Goal: Transaction & Acquisition: Download file/media

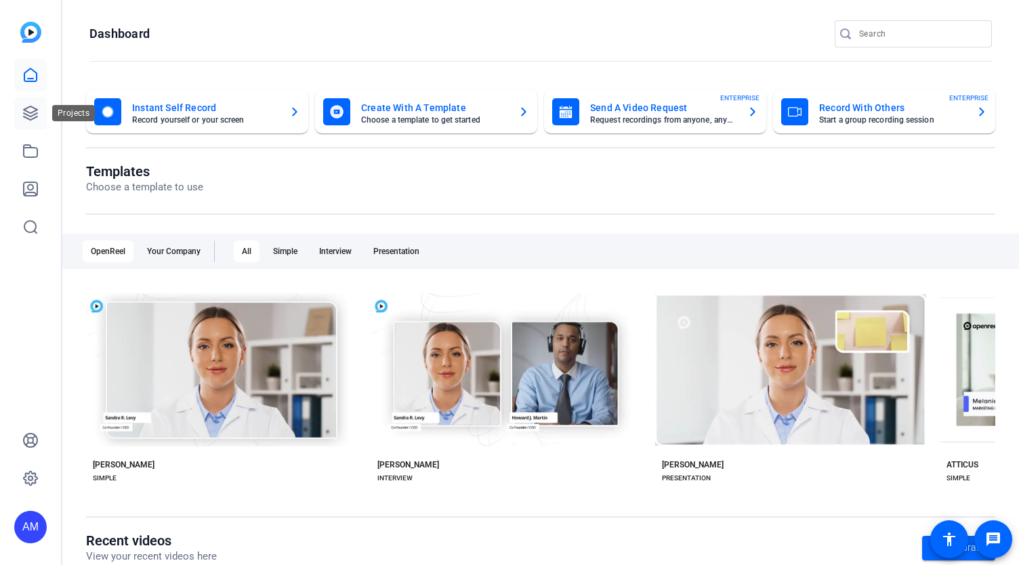
click at [22, 115] on link at bounding box center [30, 113] width 33 height 33
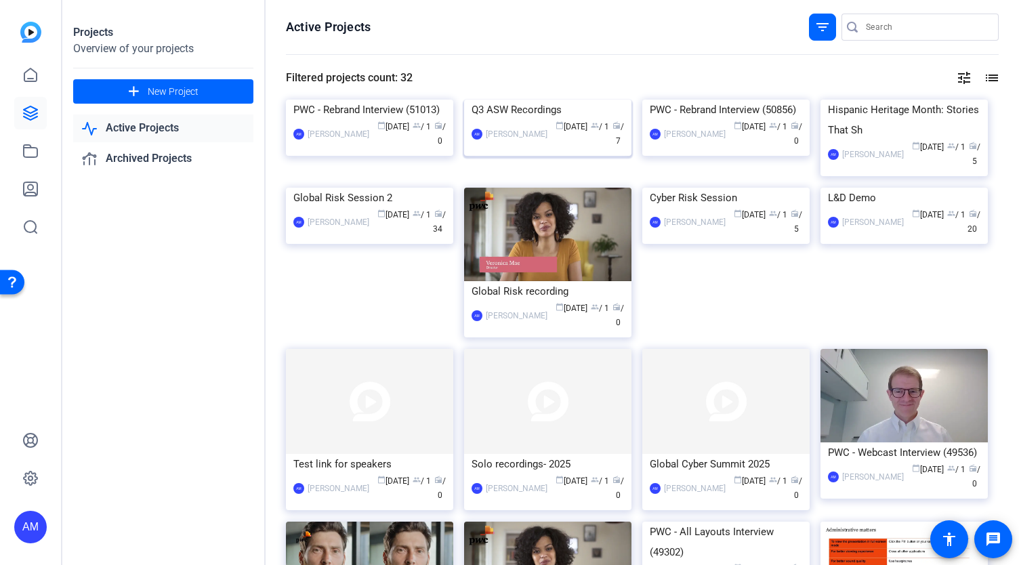
click at [596, 100] on img at bounding box center [547, 100] width 167 height 0
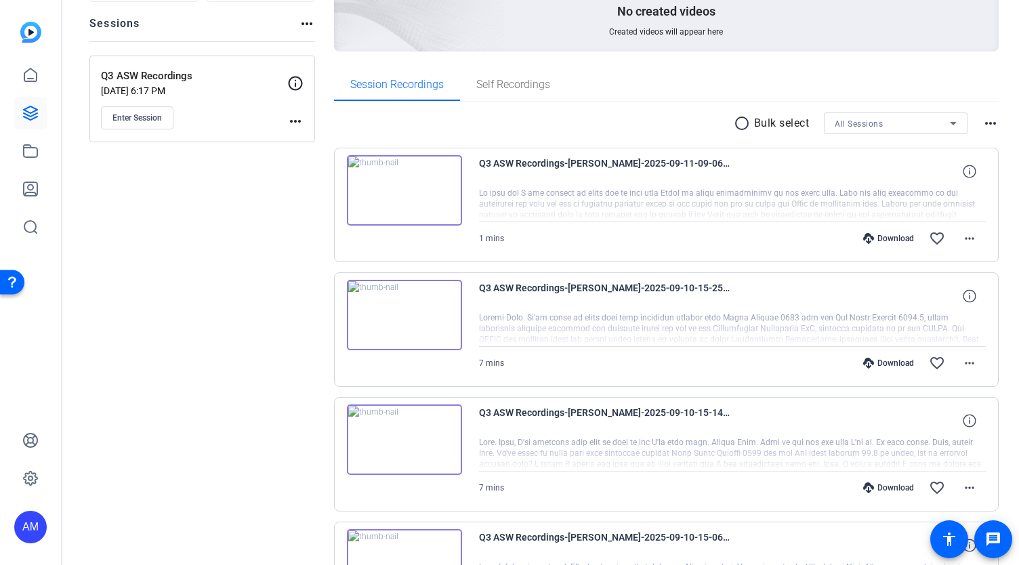
scroll to position [149, 0]
click at [427, 169] on img at bounding box center [404, 191] width 115 height 70
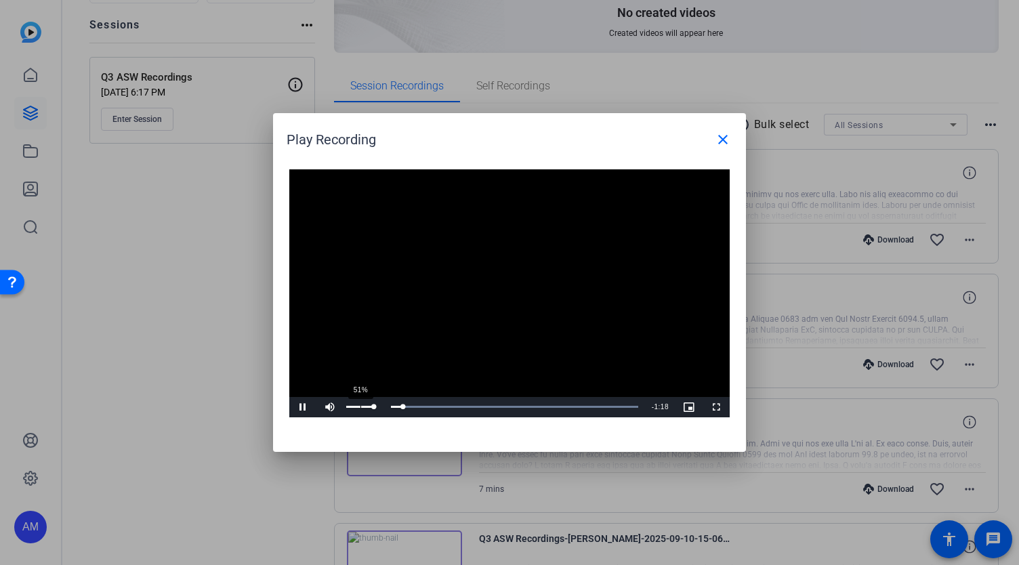
click at [360, 404] on div "51%" at bounding box center [360, 407] width 34 height 20
click at [356, 406] on div "39%" at bounding box center [360, 407] width 28 height 2
click at [600, 406] on div "Progress Bar" at bounding box center [494, 406] width 288 height 3
click at [725, 138] on mat-icon "close" at bounding box center [723, 139] width 16 height 16
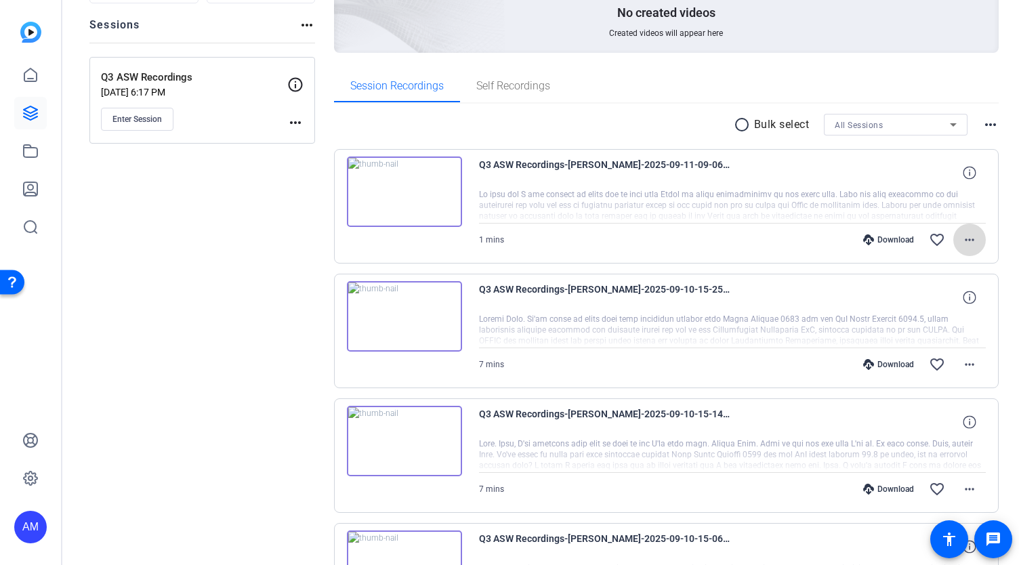
click at [953, 239] on span at bounding box center [969, 240] width 33 height 33
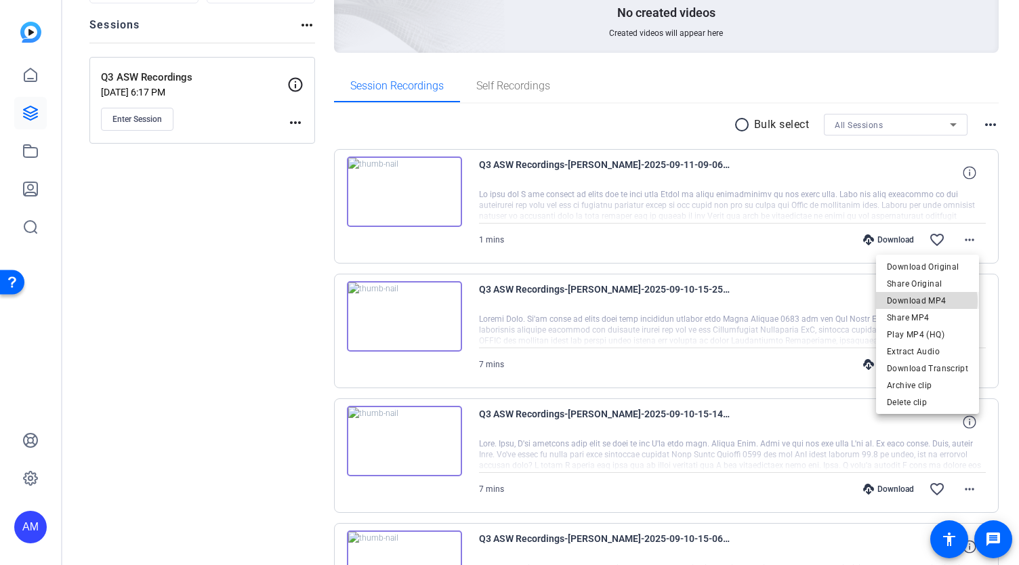
click at [926, 301] on span "Download MP4" at bounding box center [927, 301] width 81 height 16
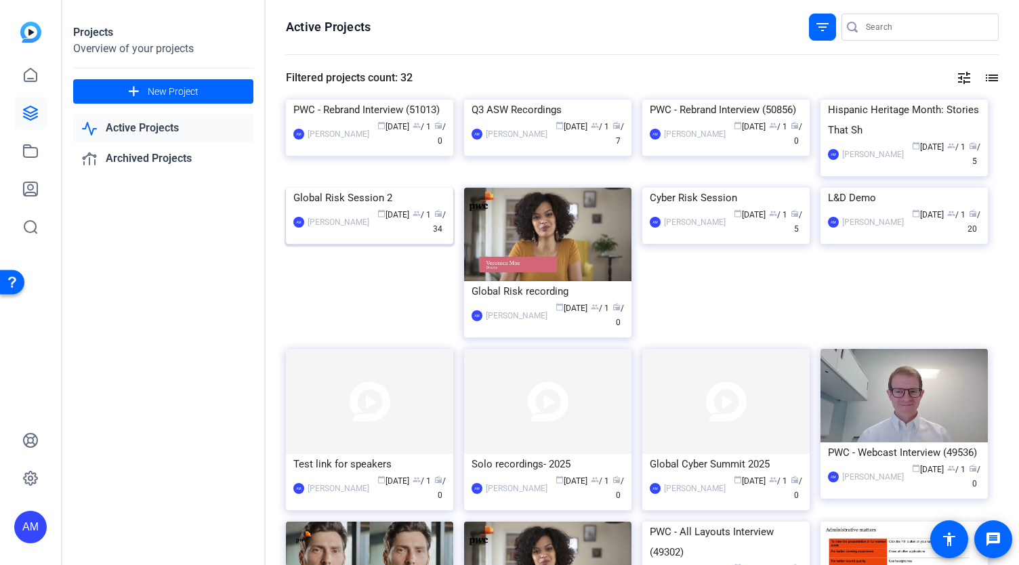
click at [394, 188] on img at bounding box center [369, 188] width 167 height 0
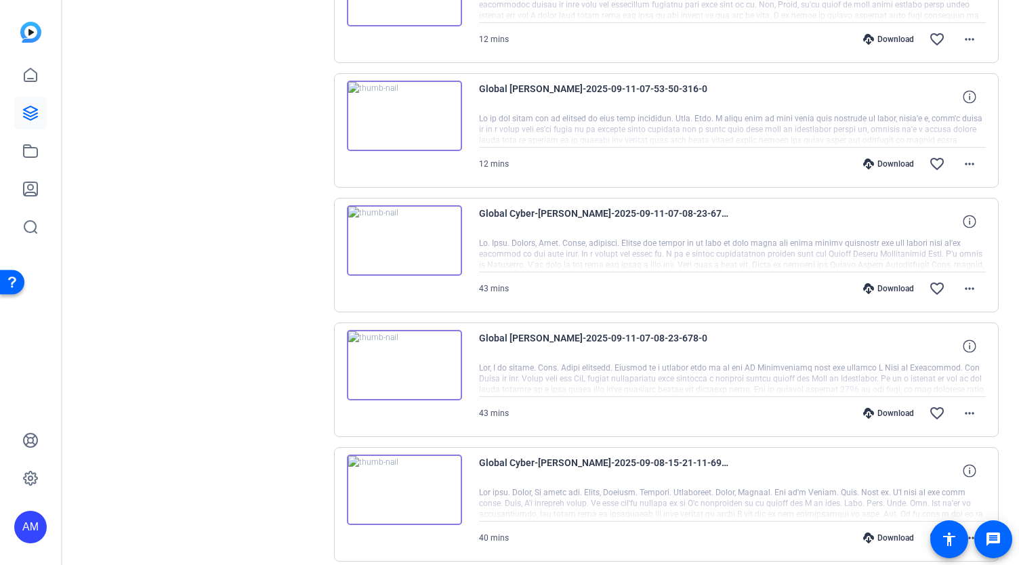
scroll to position [359, 0]
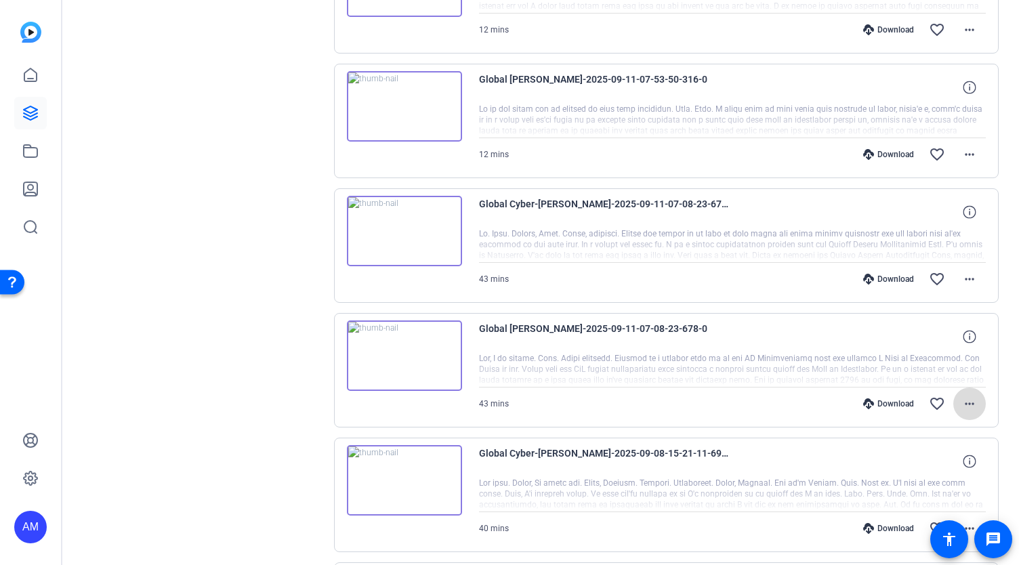
click at [963, 391] on span at bounding box center [969, 403] width 33 height 33
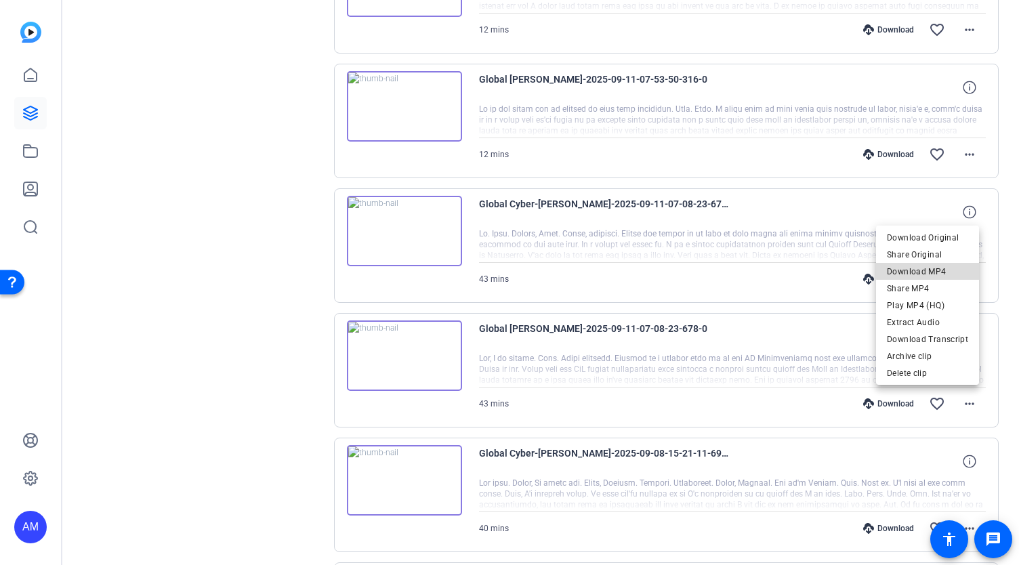
click at [932, 270] on span "Download MP4" at bounding box center [927, 271] width 81 height 16
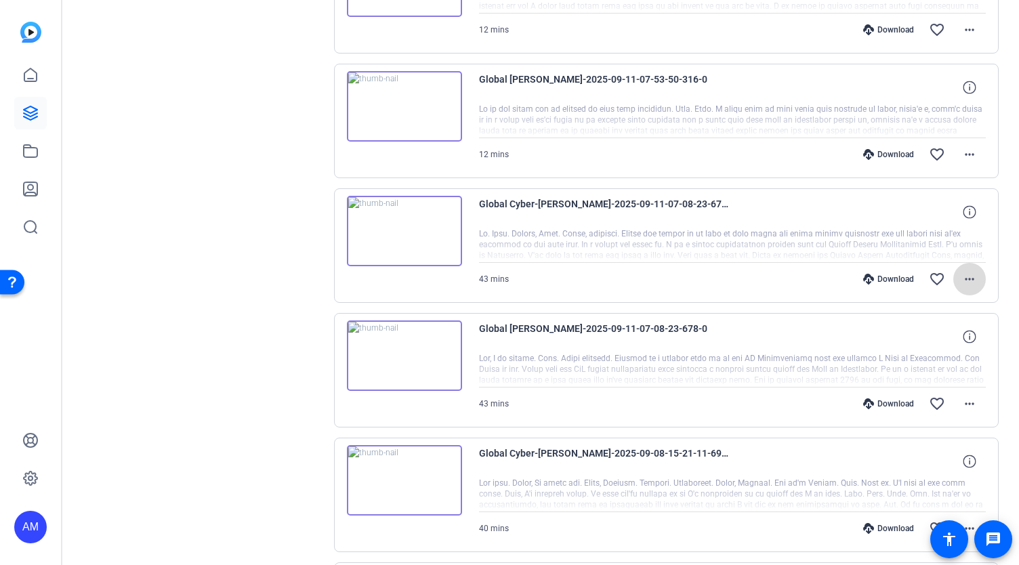
click at [961, 278] on mat-icon "more_horiz" at bounding box center [969, 279] width 16 height 16
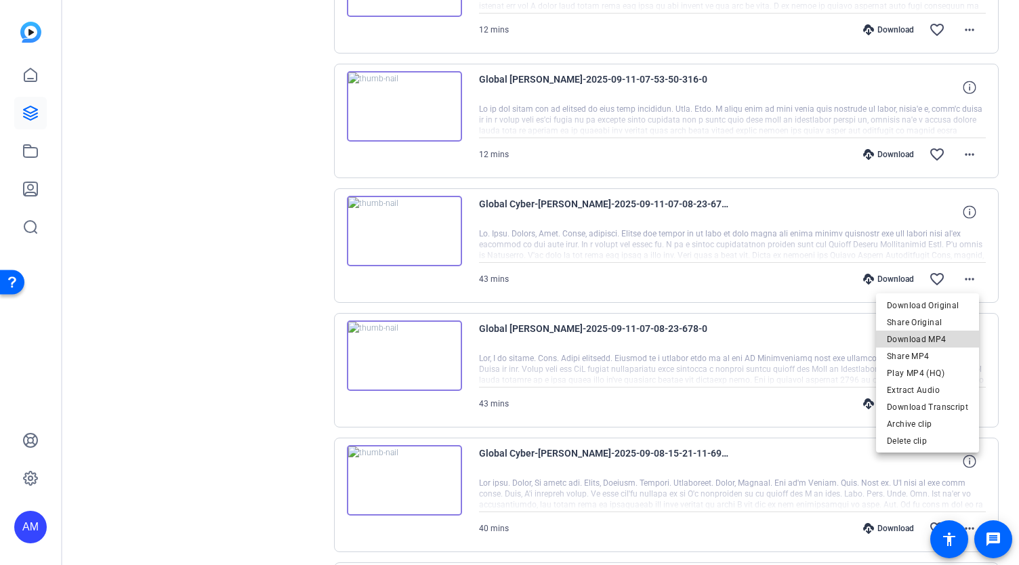
click at [939, 339] on span "Download MP4" at bounding box center [927, 339] width 81 height 16
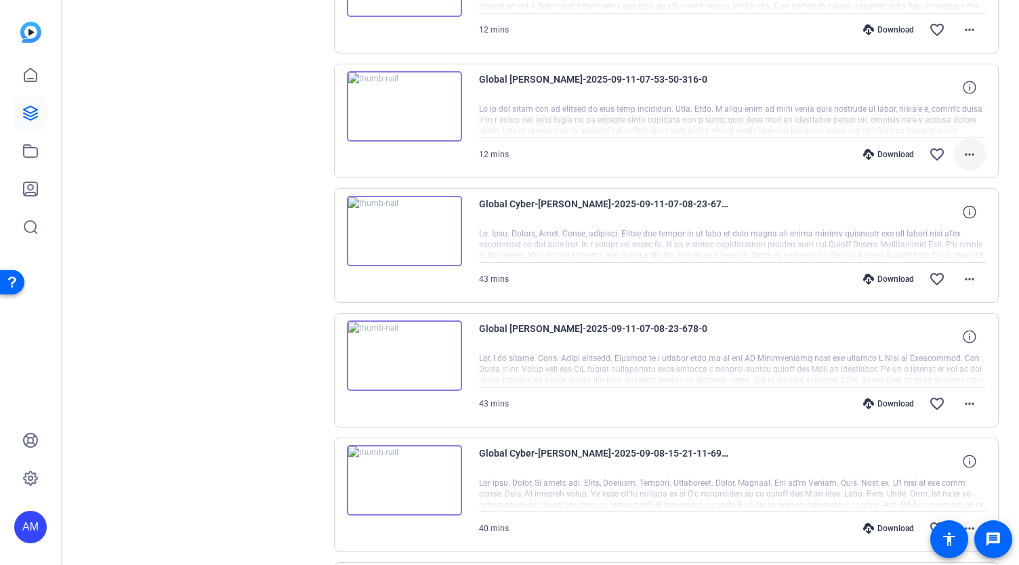
click at [964, 150] on mat-icon "more_horiz" at bounding box center [969, 154] width 16 height 16
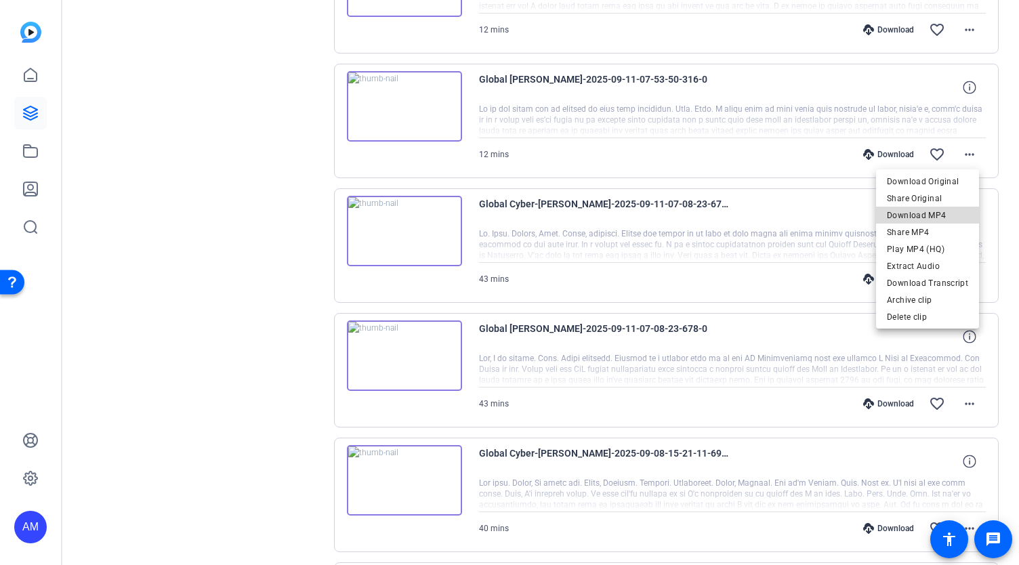
click at [937, 215] on span "Download MP4" at bounding box center [927, 215] width 81 height 16
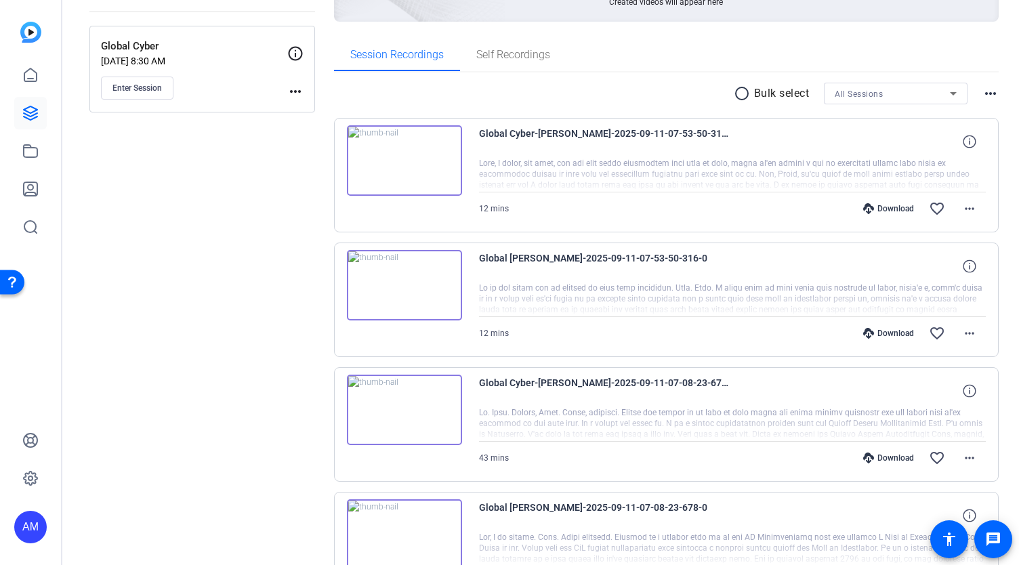
scroll to position [179, 0]
click at [961, 212] on mat-icon "more_horiz" at bounding box center [969, 210] width 16 height 16
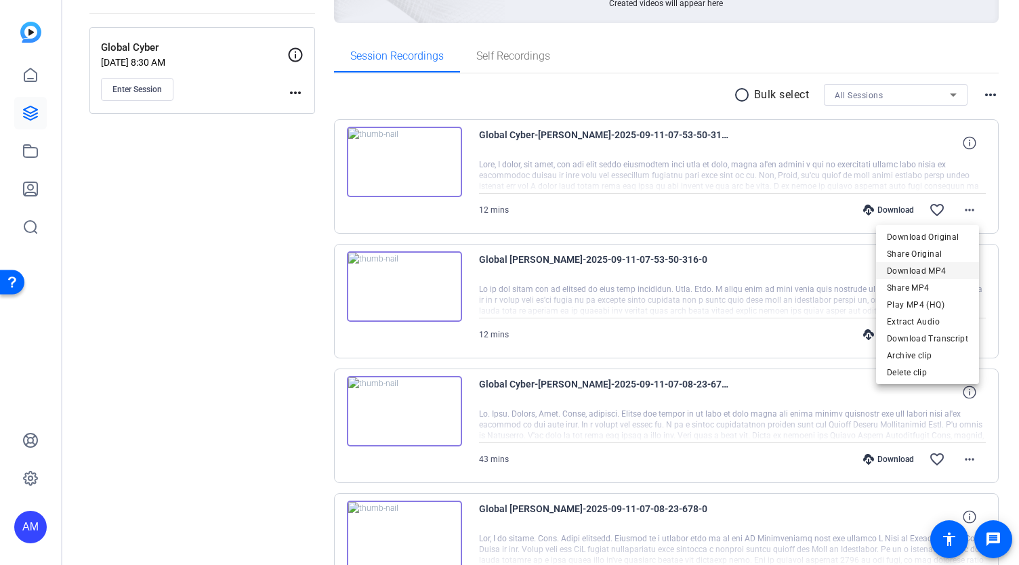
click at [929, 270] on span "Download MP4" at bounding box center [927, 271] width 81 height 16
